Goal: Information Seeking & Learning: Learn about a topic

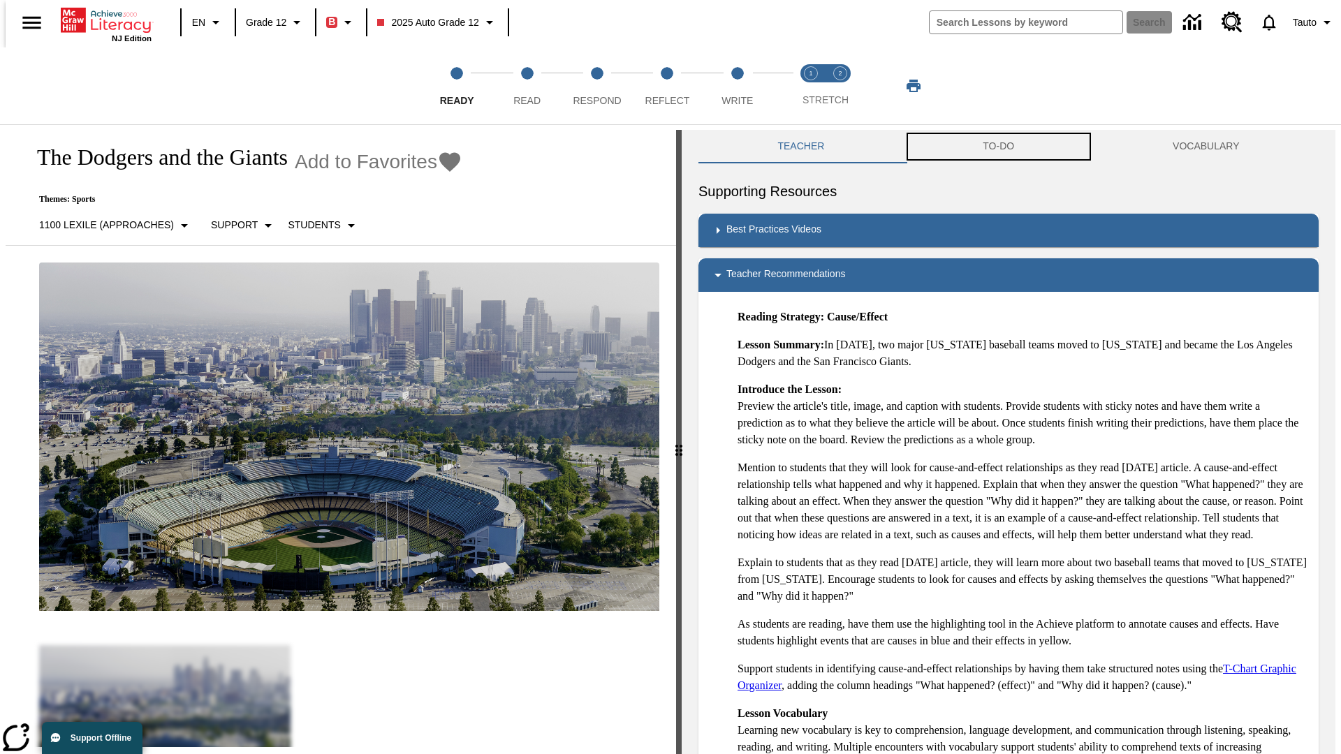
click at [999, 147] on button "TO-DO" at bounding box center [999, 147] width 190 height 34
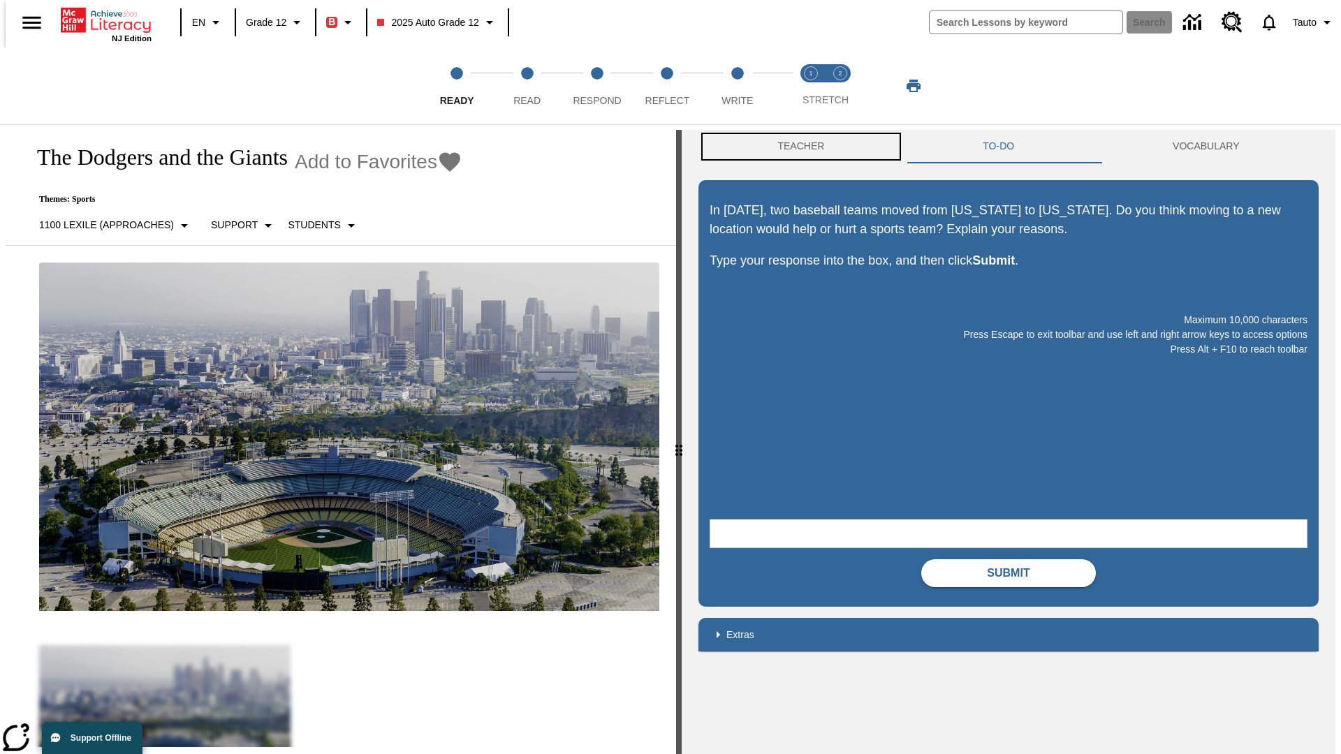
scroll to position [1, 0]
click at [797, 147] on button "Teacher" at bounding box center [800, 146] width 205 height 34
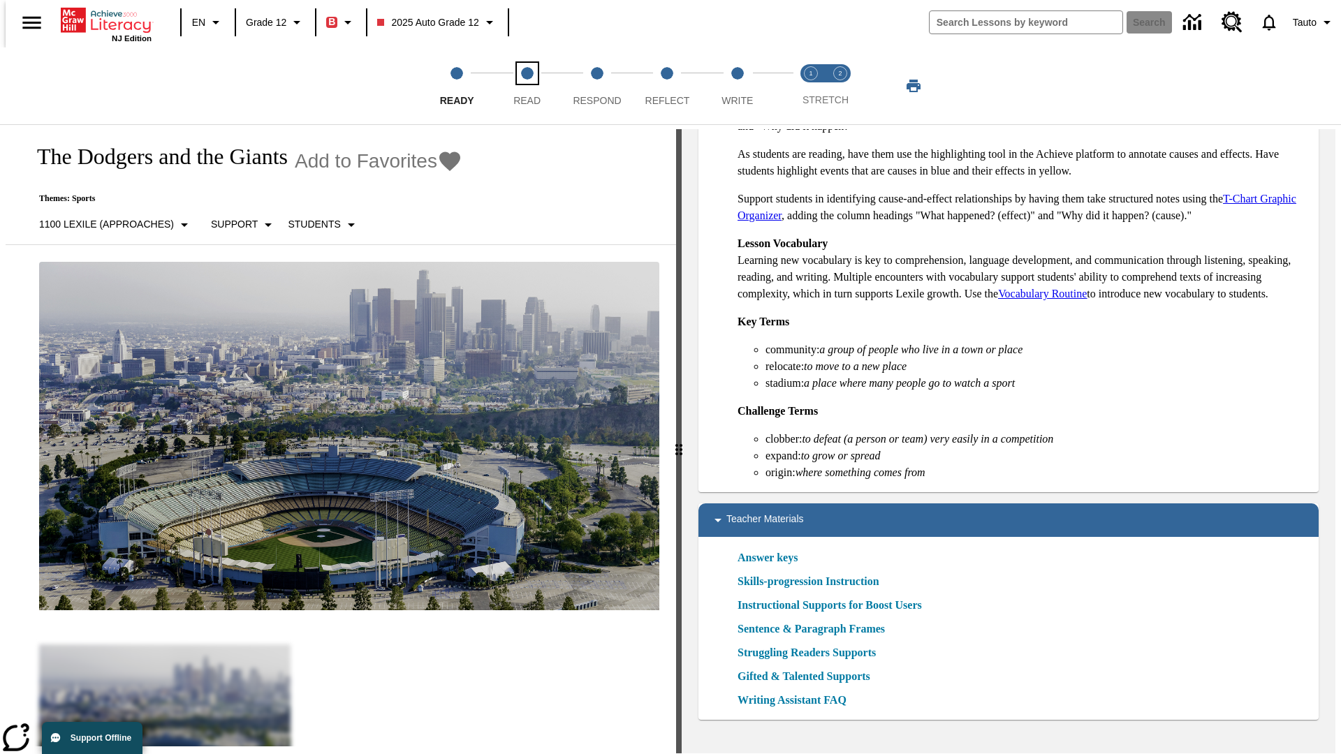
click at [527, 86] on span "Read" at bounding box center [526, 94] width 27 height 25
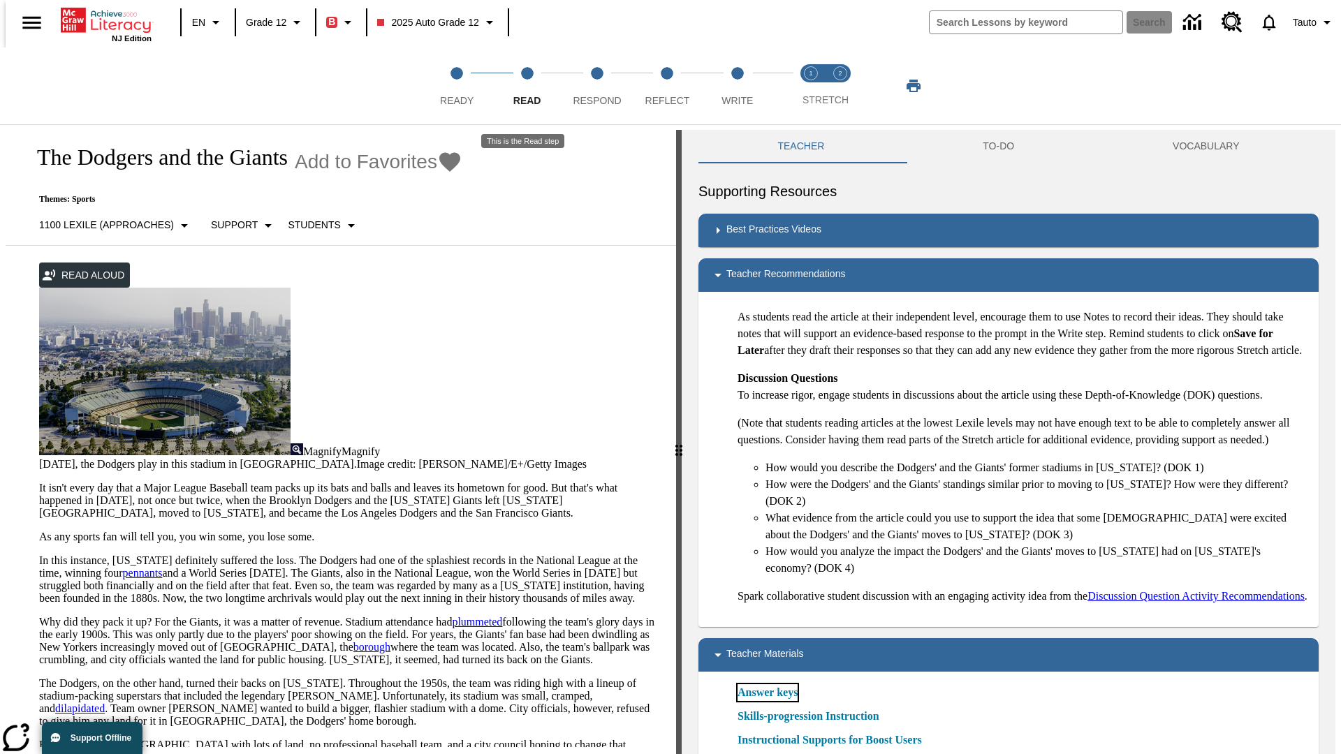
click at [767, 701] on link "Answer keys" at bounding box center [767, 692] width 60 height 17
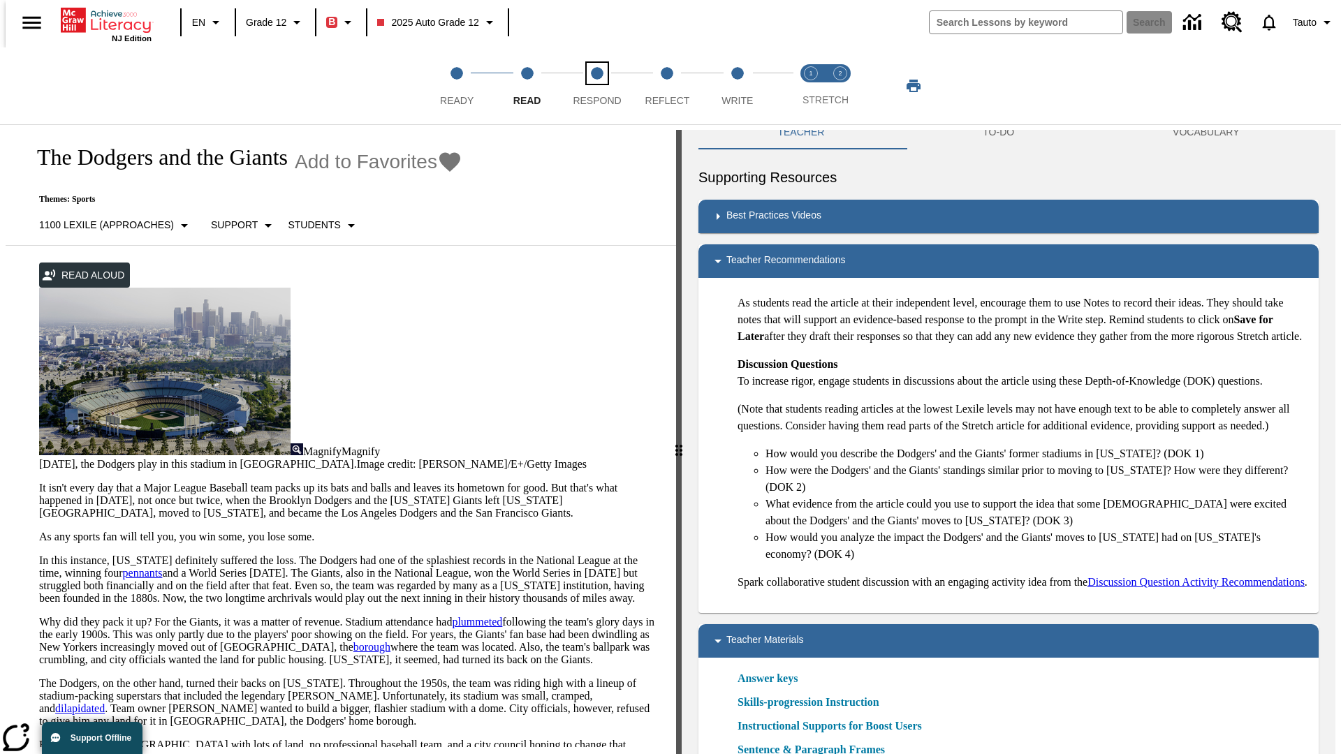
click at [597, 86] on span "Respond" at bounding box center [597, 94] width 48 height 25
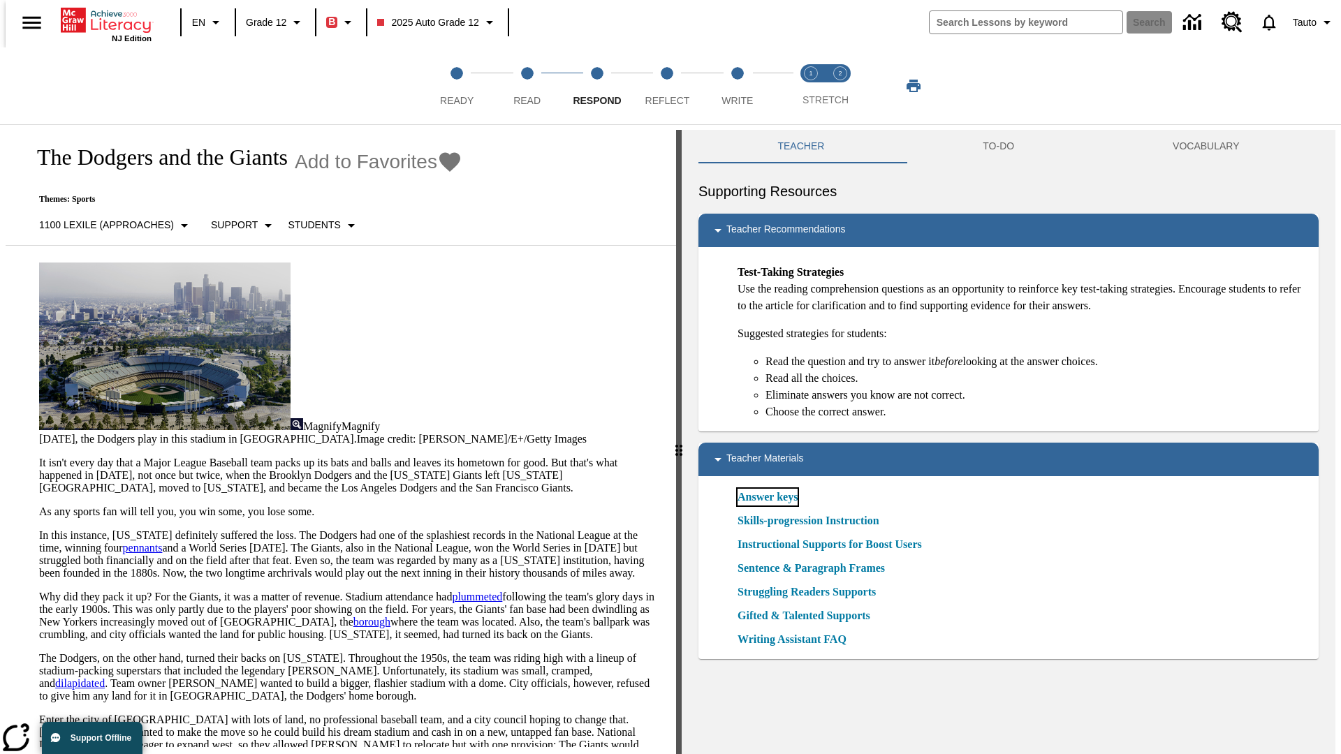
click at [767, 497] on link "Answer keys" at bounding box center [767, 497] width 60 height 17
click at [667, 86] on span "Reflect" at bounding box center [667, 94] width 45 height 25
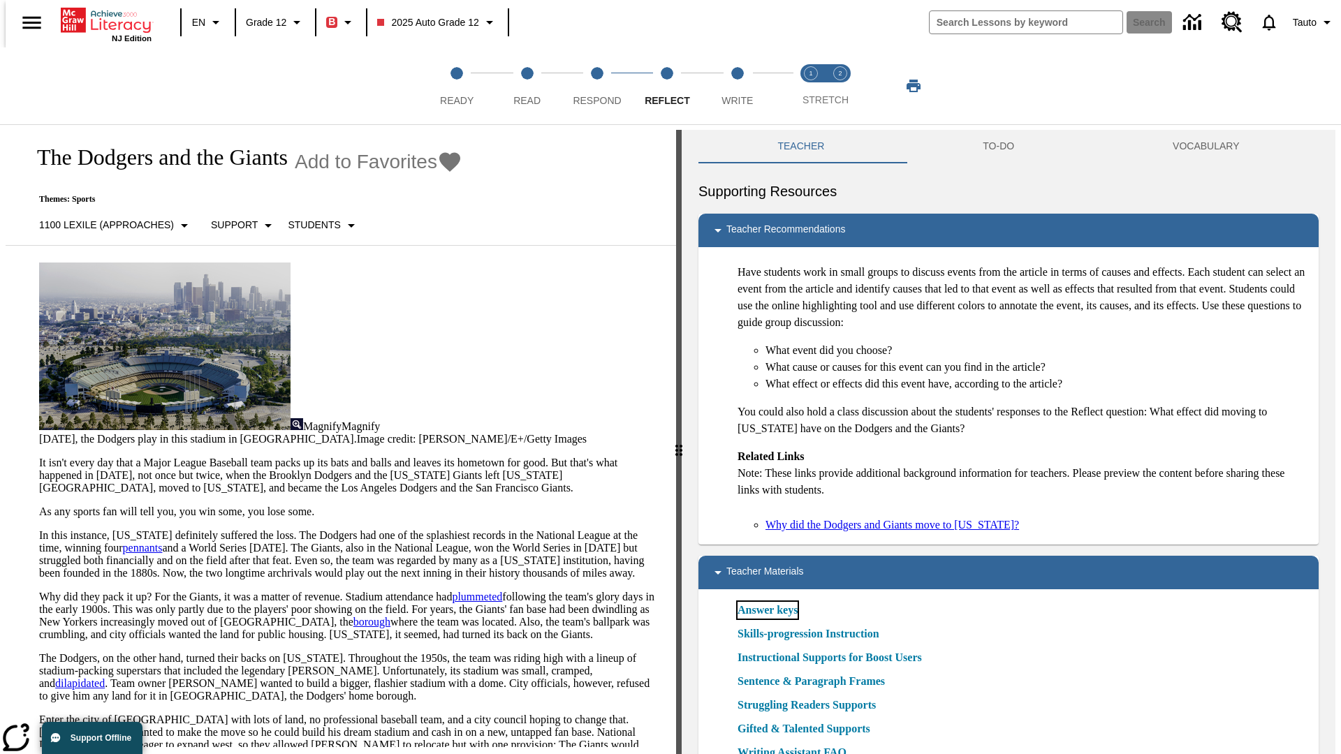
click at [767, 610] on link "Answer keys" at bounding box center [767, 610] width 60 height 17
click at [737, 86] on span "Write" at bounding box center [736, 94] width 31 height 25
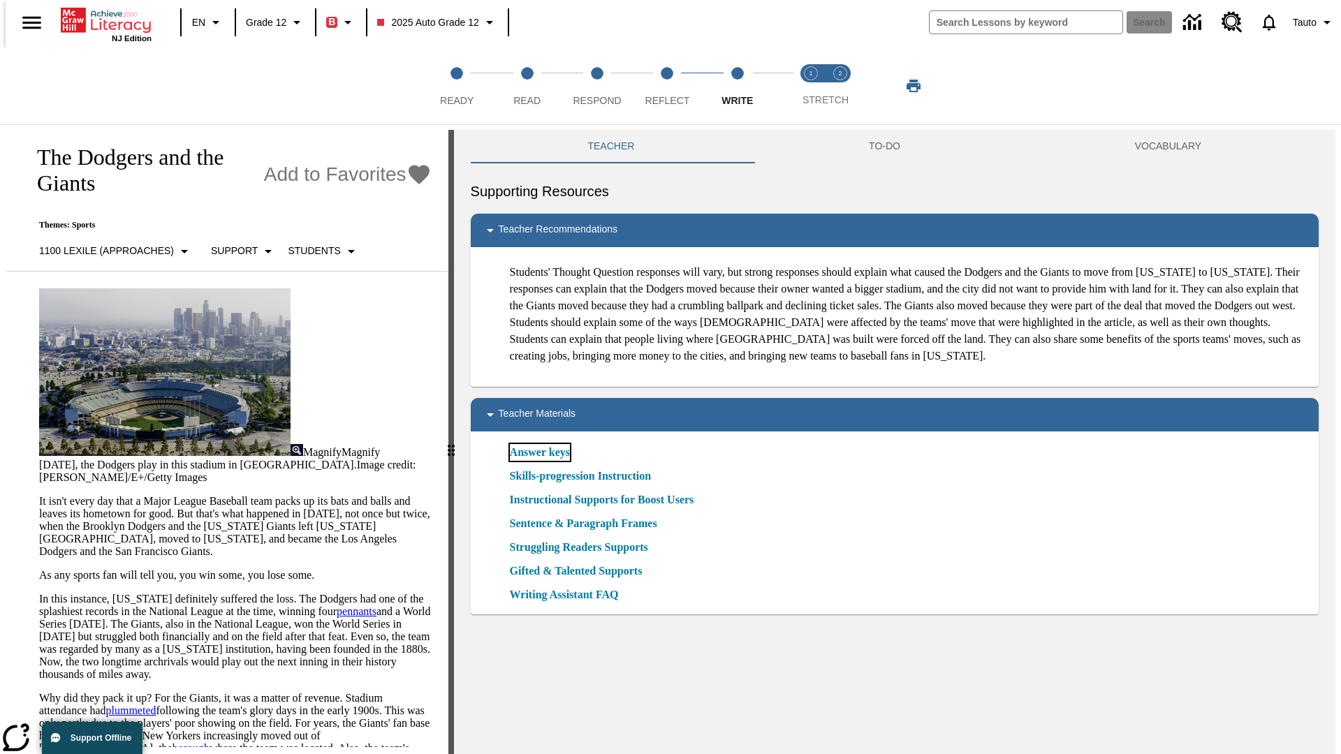
click at [538, 461] on link "Answer keys" at bounding box center [540, 452] width 60 height 17
